Goal: Task Accomplishment & Management: Complete application form

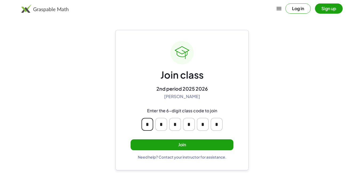
click at [152, 124] on input "*" at bounding box center [148, 124] width 12 height 13
click at [160, 125] on input "*" at bounding box center [161, 124] width 12 height 13
click at [233, 90] on div "Join class 2nd period 2025 2026 Amy Pearce Enter the 6-digit class code to join…" at bounding box center [182, 100] width 103 height 118
click at [194, 143] on button "Join" at bounding box center [182, 144] width 103 height 11
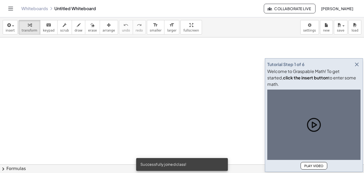
scroll to position [3, 0]
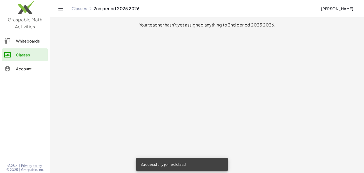
click at [23, 38] on div "Whiteboards" at bounding box center [31, 41] width 30 height 6
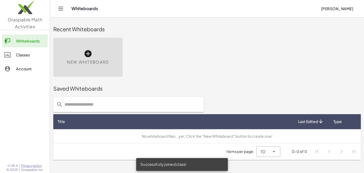
click at [18, 67] on div "Account" at bounding box center [31, 68] width 30 height 6
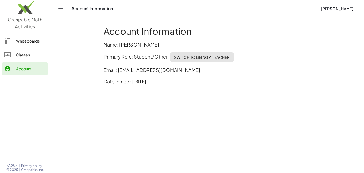
click at [38, 53] on div "Classes" at bounding box center [31, 54] width 30 height 6
